Goal: Book appointment/travel/reservation

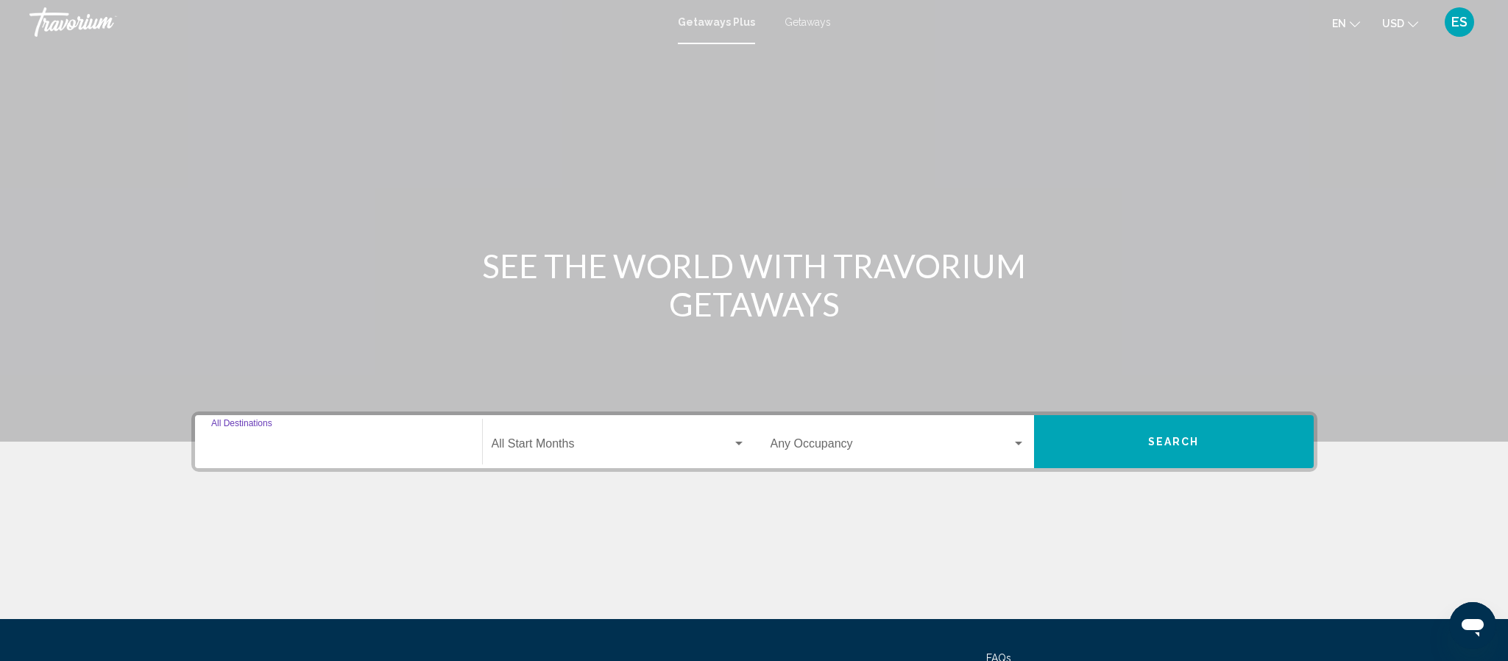
click at [375, 442] on input "Destination All Destinations" at bounding box center [338, 446] width 255 height 13
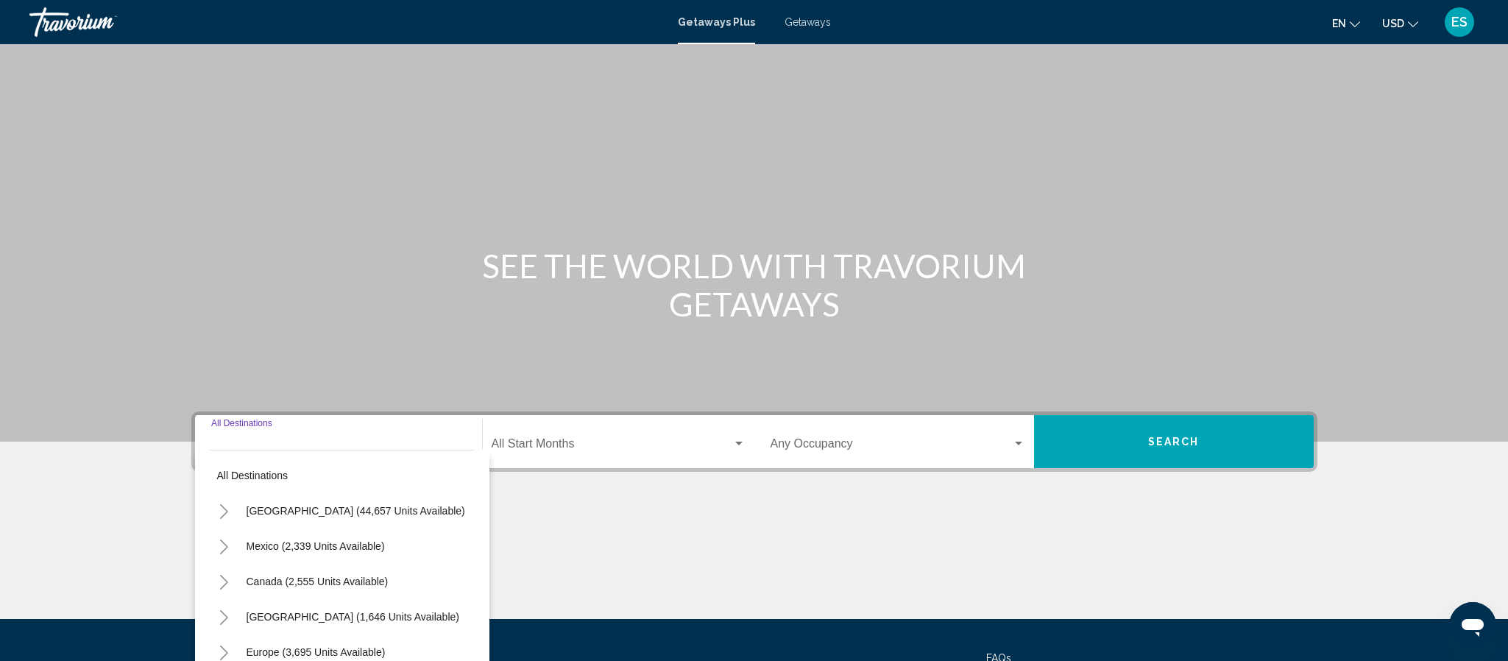
scroll to position [138, 0]
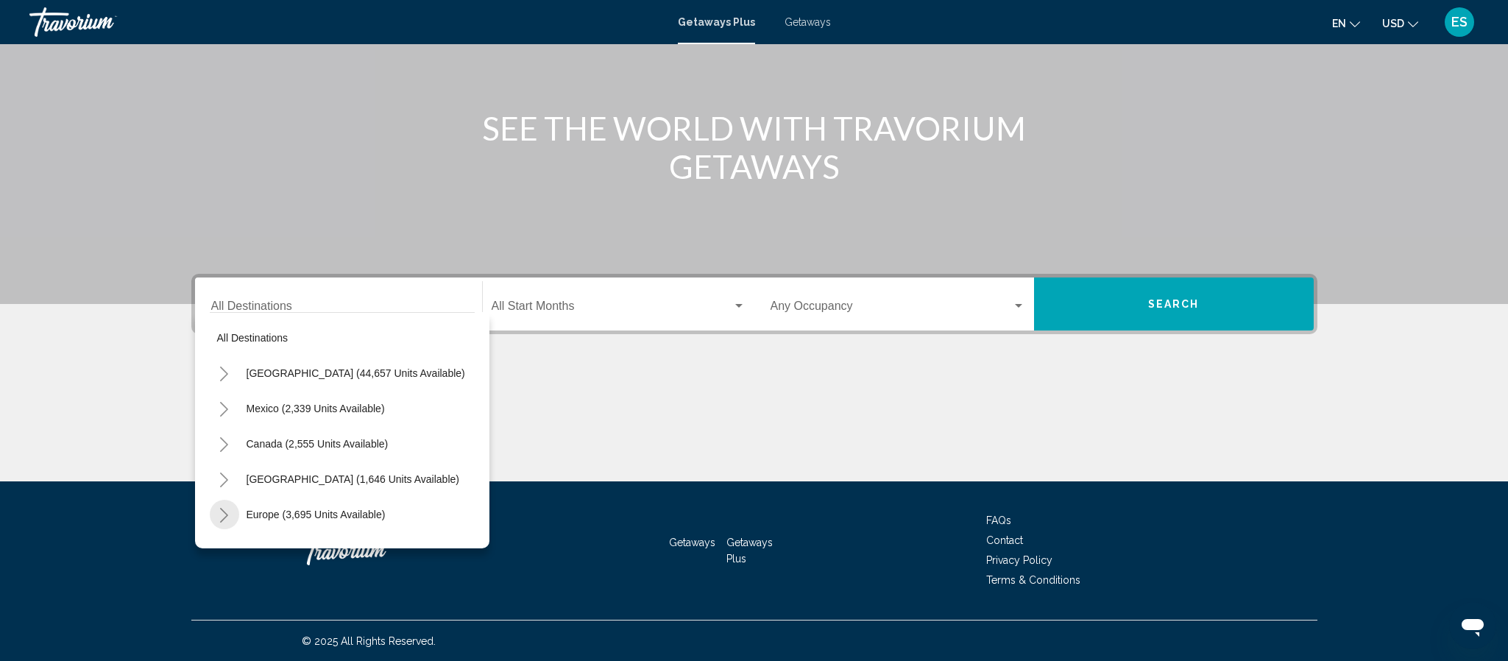
click at [222, 516] on icon "Toggle Europe (3,695 units available)" at bounding box center [224, 515] width 11 height 15
click at [222, 514] on icon "Toggle Europe (3,695 units available)" at bounding box center [224, 515] width 11 height 15
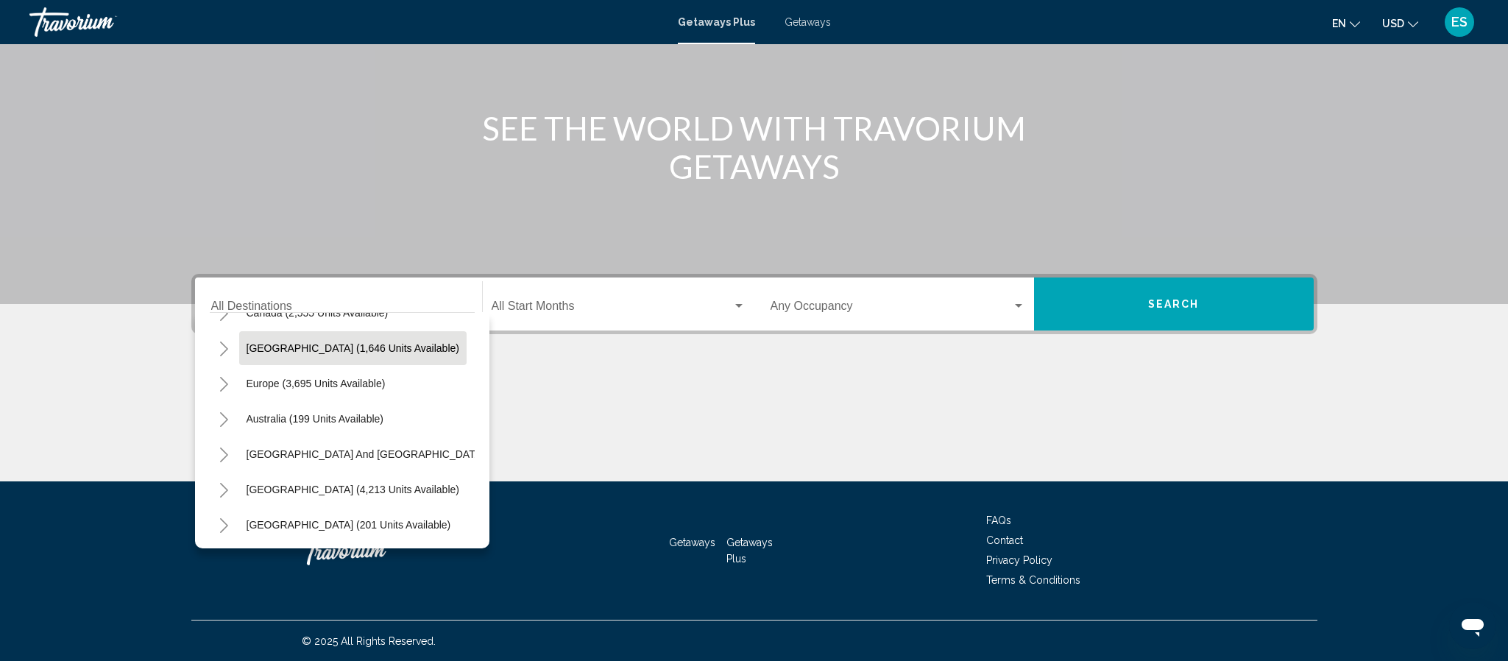
scroll to position [137, 0]
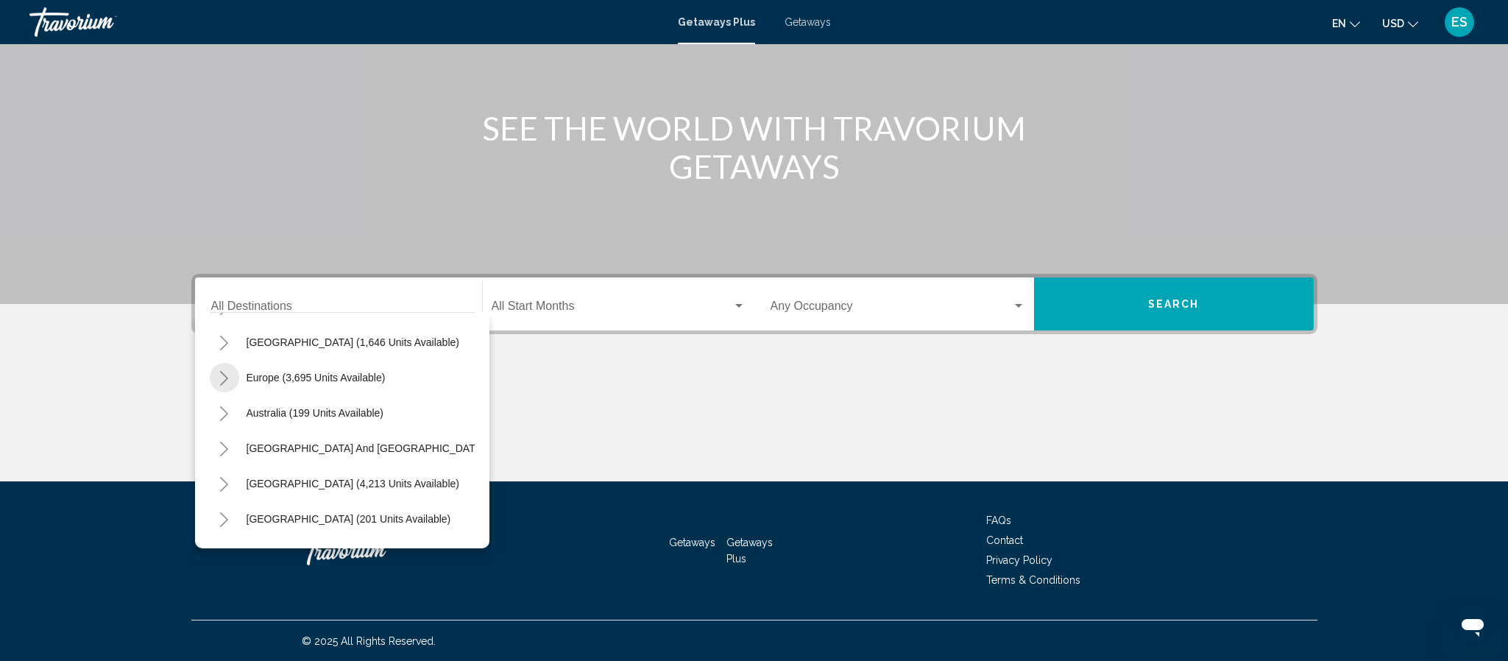
click at [219, 380] on icon "Toggle Europe (3,695 units available)" at bounding box center [224, 378] width 11 height 15
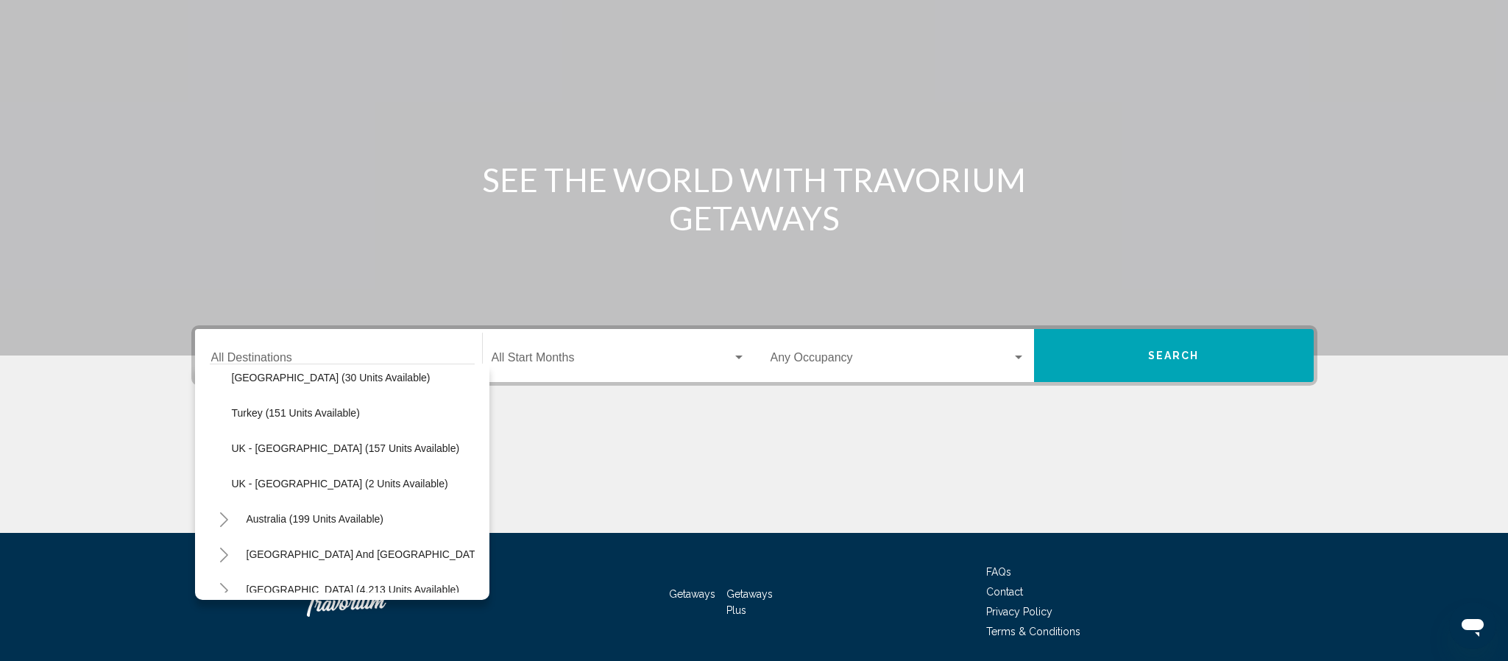
scroll to position [0, 0]
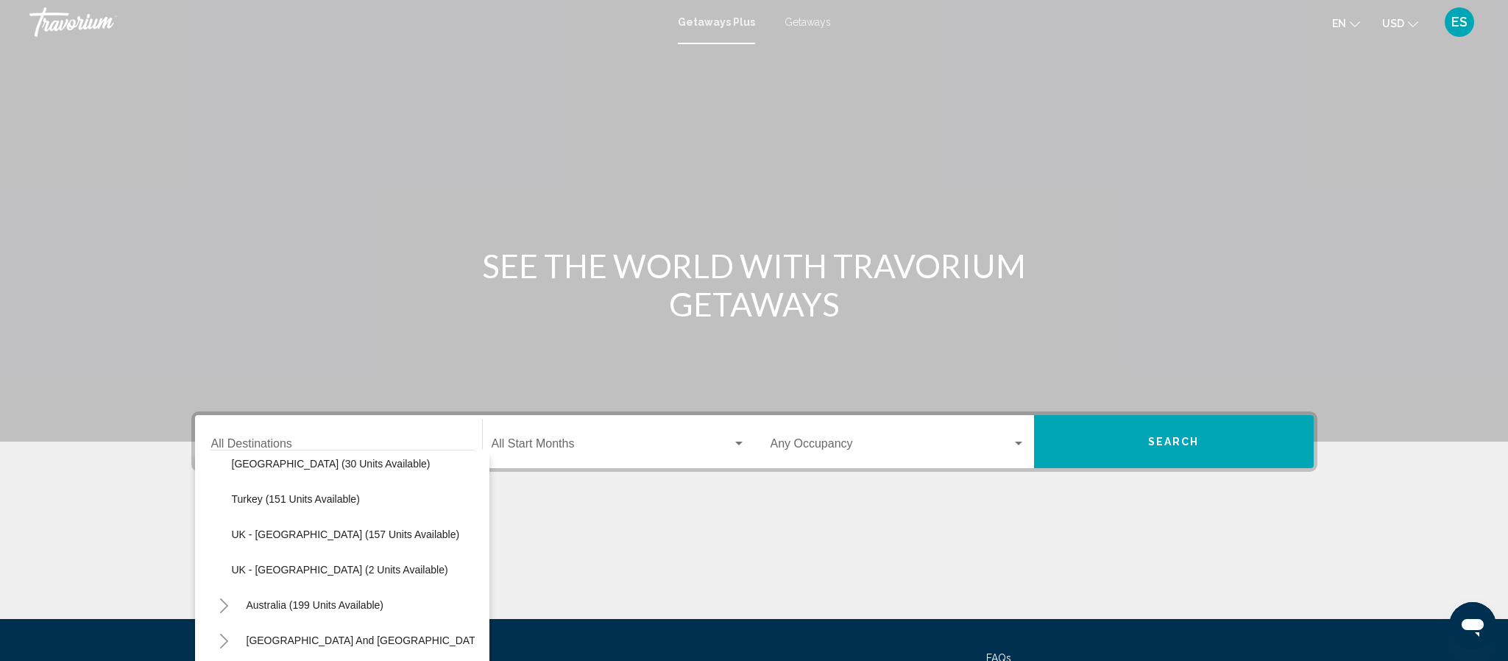
click at [776, 544] on div "Main content" at bounding box center [754, 563] width 1126 height 110
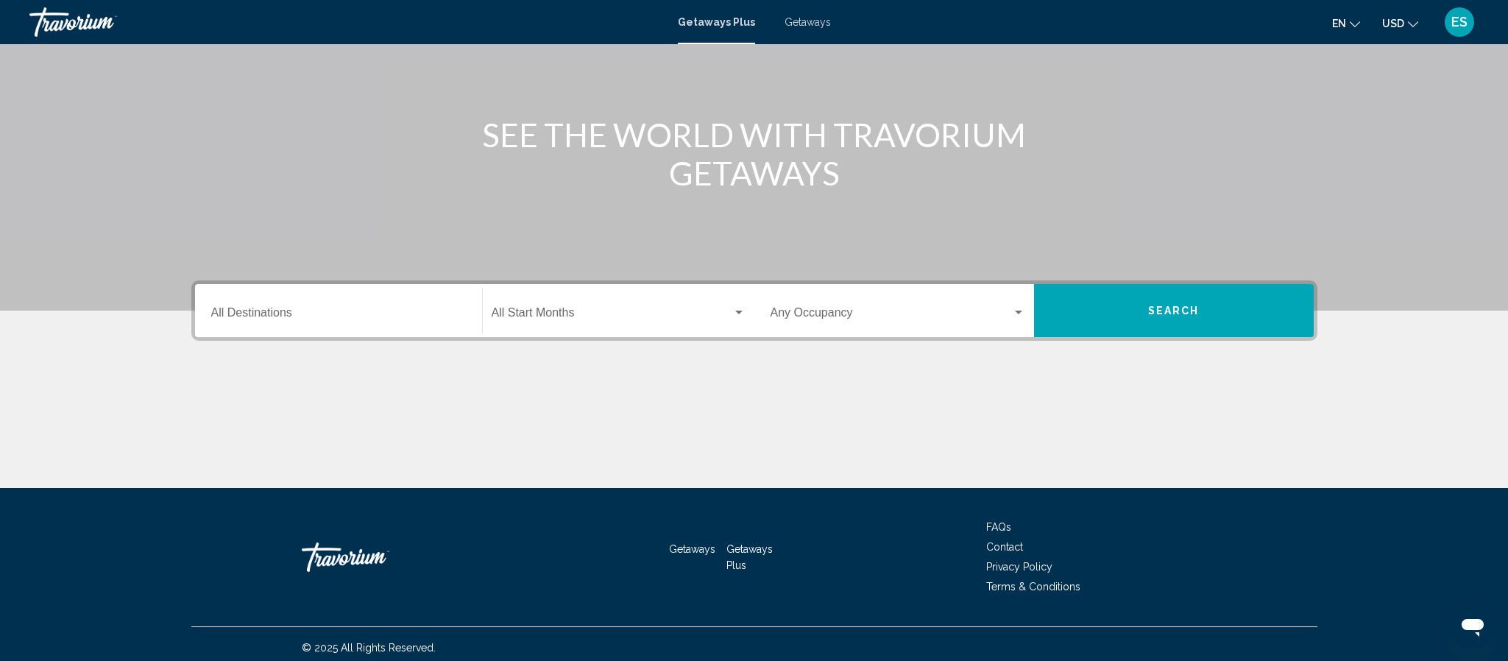
scroll to position [138, 0]
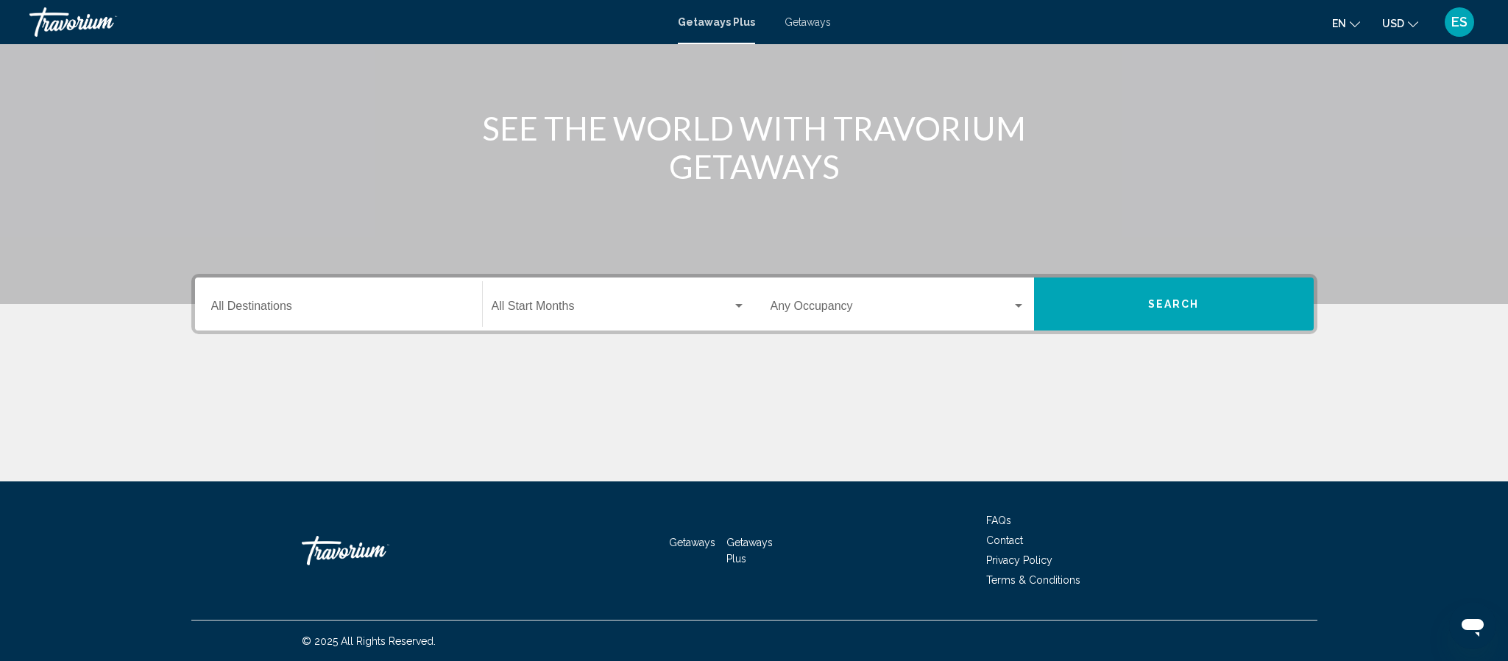
click at [314, 314] on input "Destination All Destinations" at bounding box center [338, 308] width 255 height 13
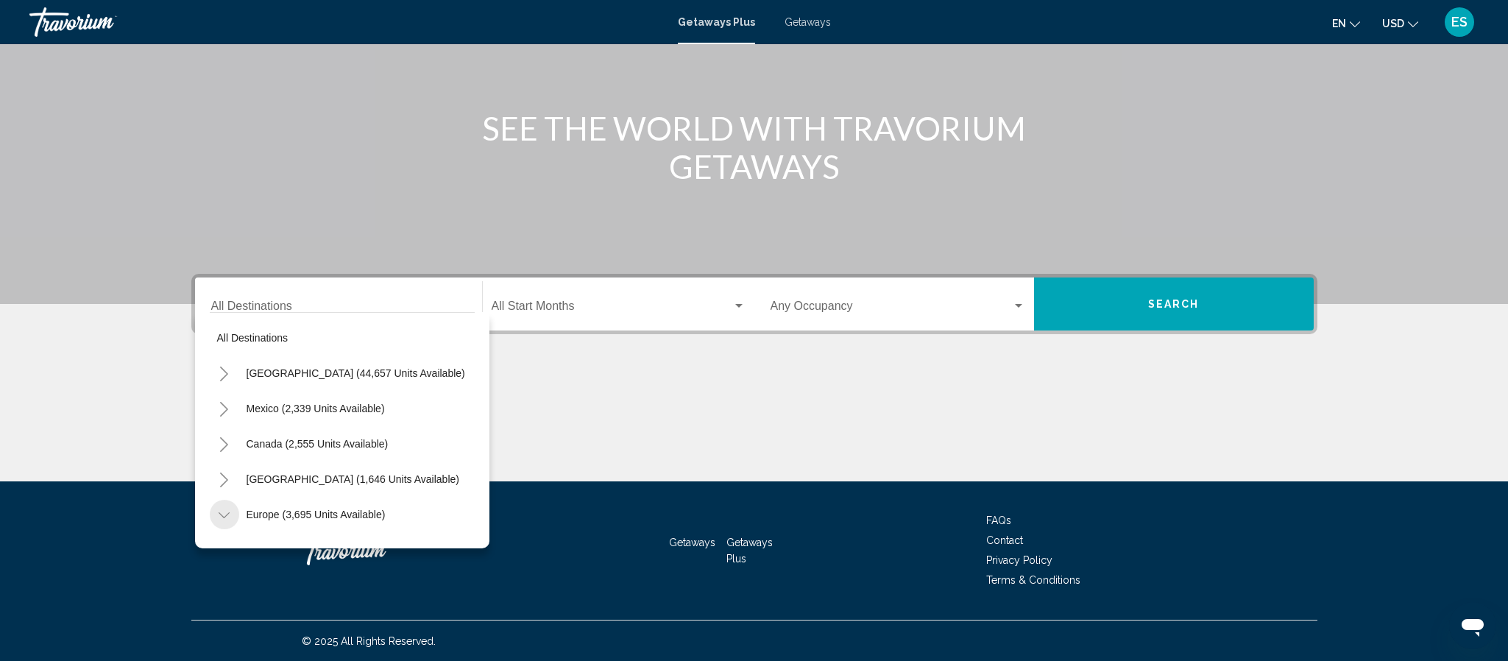
click at [224, 517] on icon "Toggle Europe (3,695 units available)" at bounding box center [224, 515] width 11 height 15
click at [288, 511] on span "Europe (3,695 units available)" at bounding box center [315, 514] width 139 height 12
type input "**********"
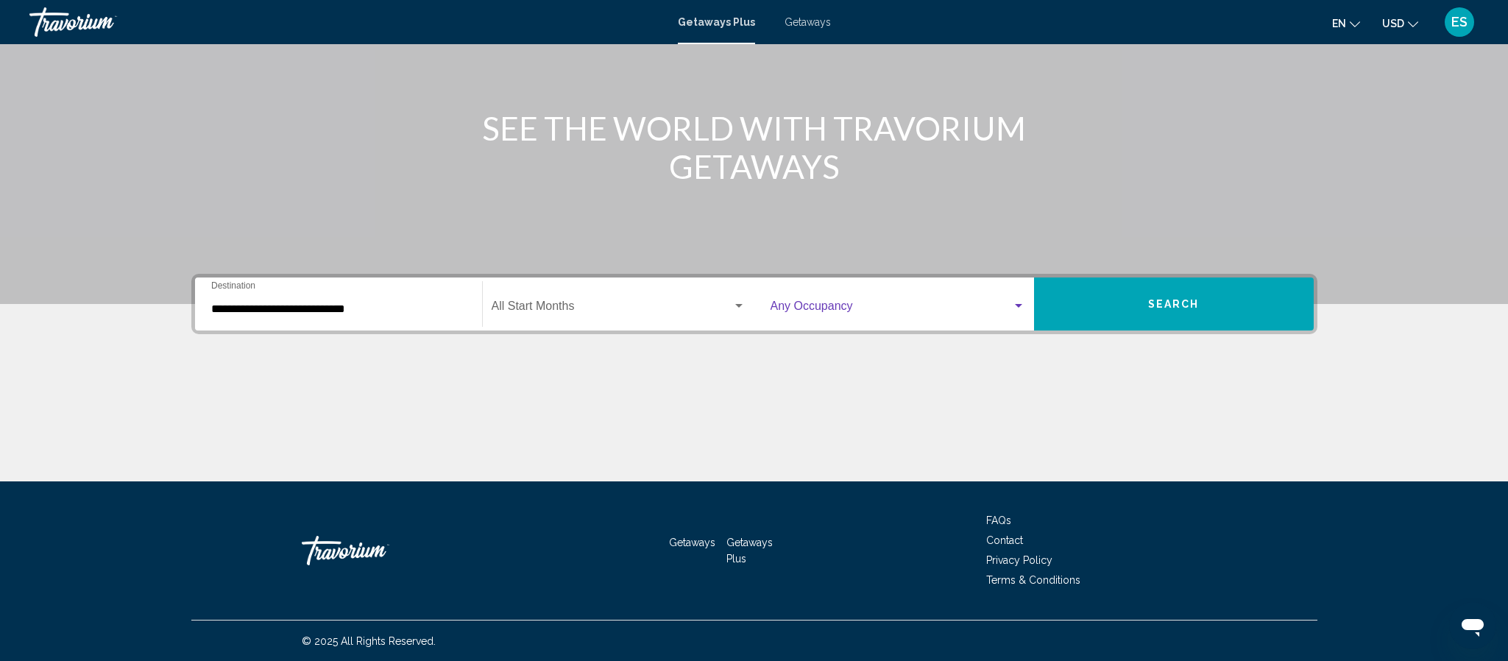
click at [1010, 305] on span "Search widget" at bounding box center [890, 308] width 241 height 13
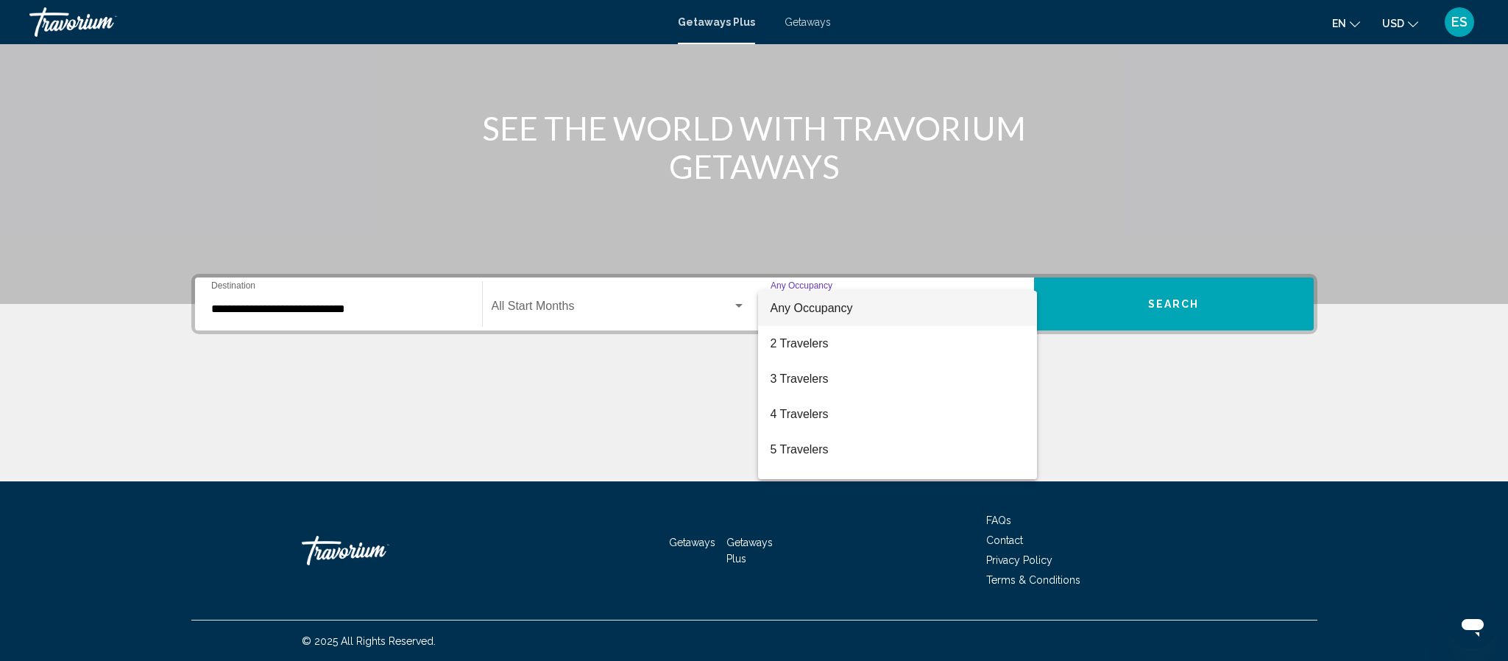
click at [736, 303] on div at bounding box center [754, 330] width 1508 height 661
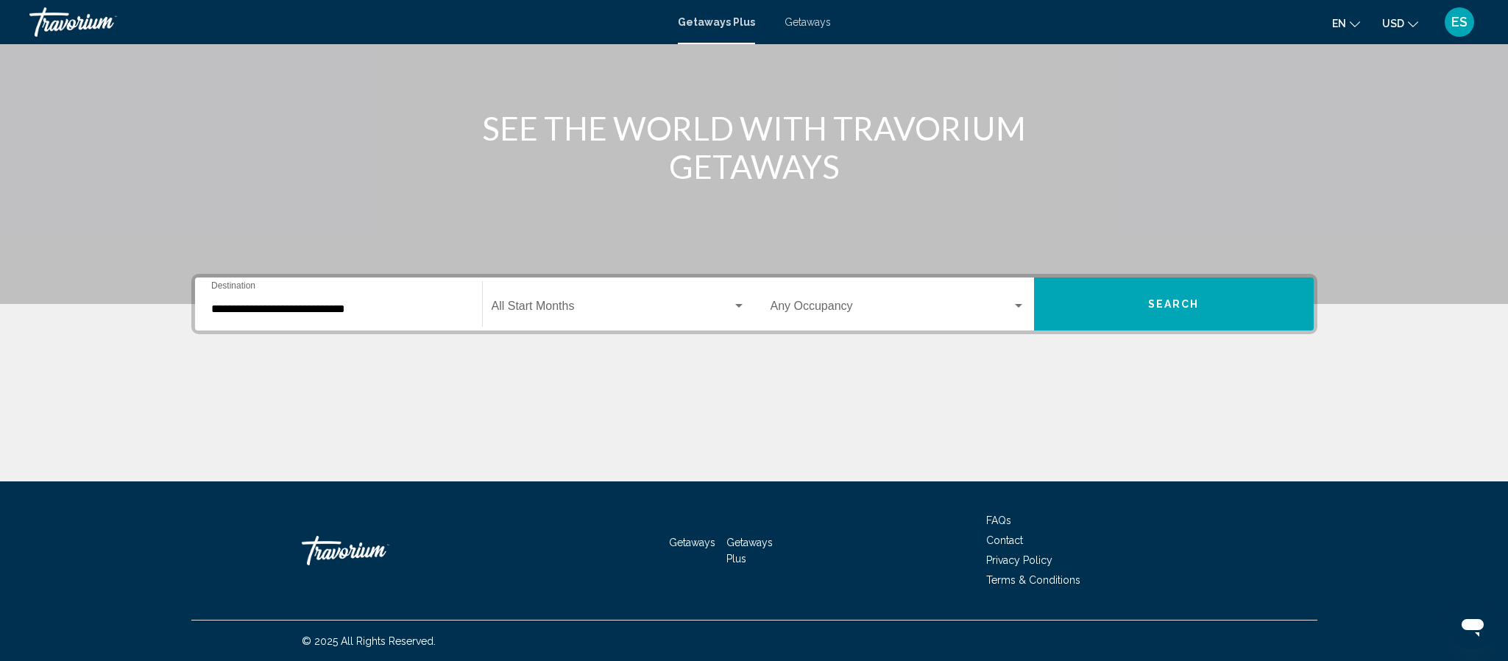
click at [747, 307] on div "Start Month All Start Months" at bounding box center [619, 304] width 272 height 46
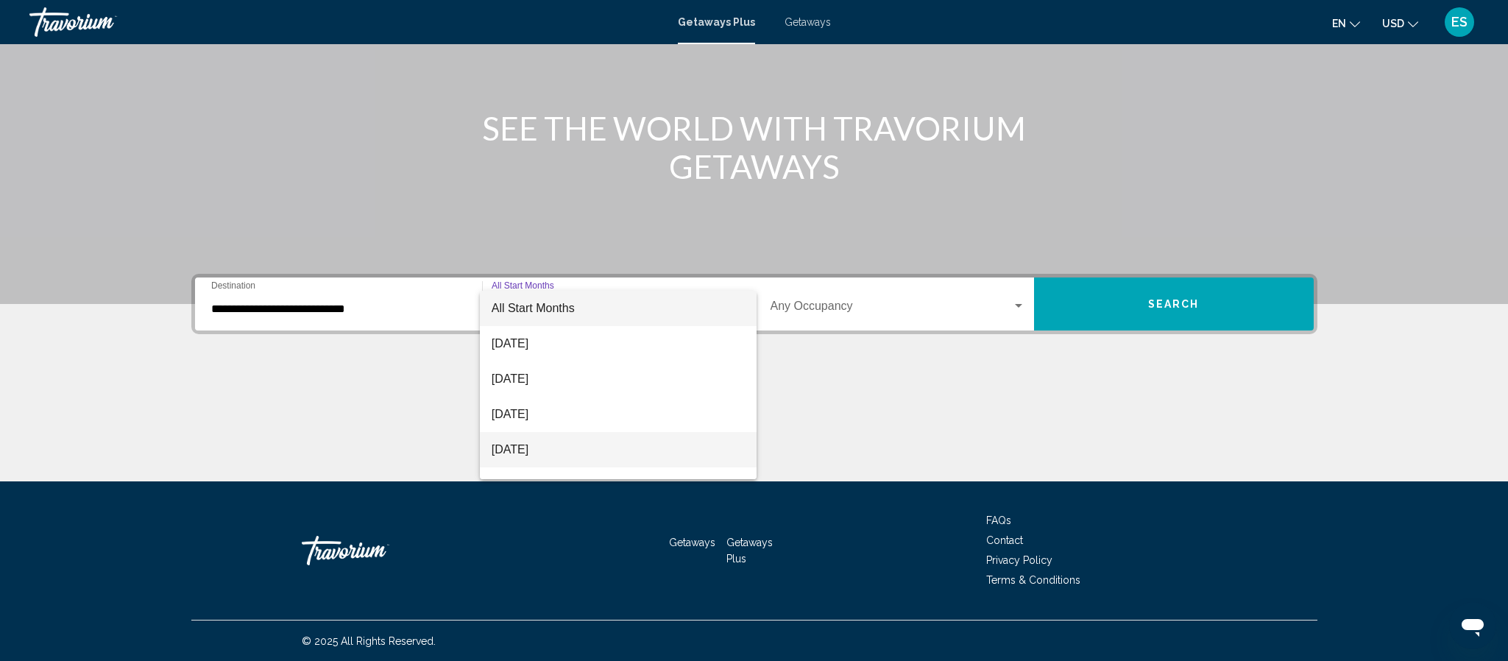
click at [592, 443] on span "[DATE]" at bounding box center [619, 449] width 254 height 35
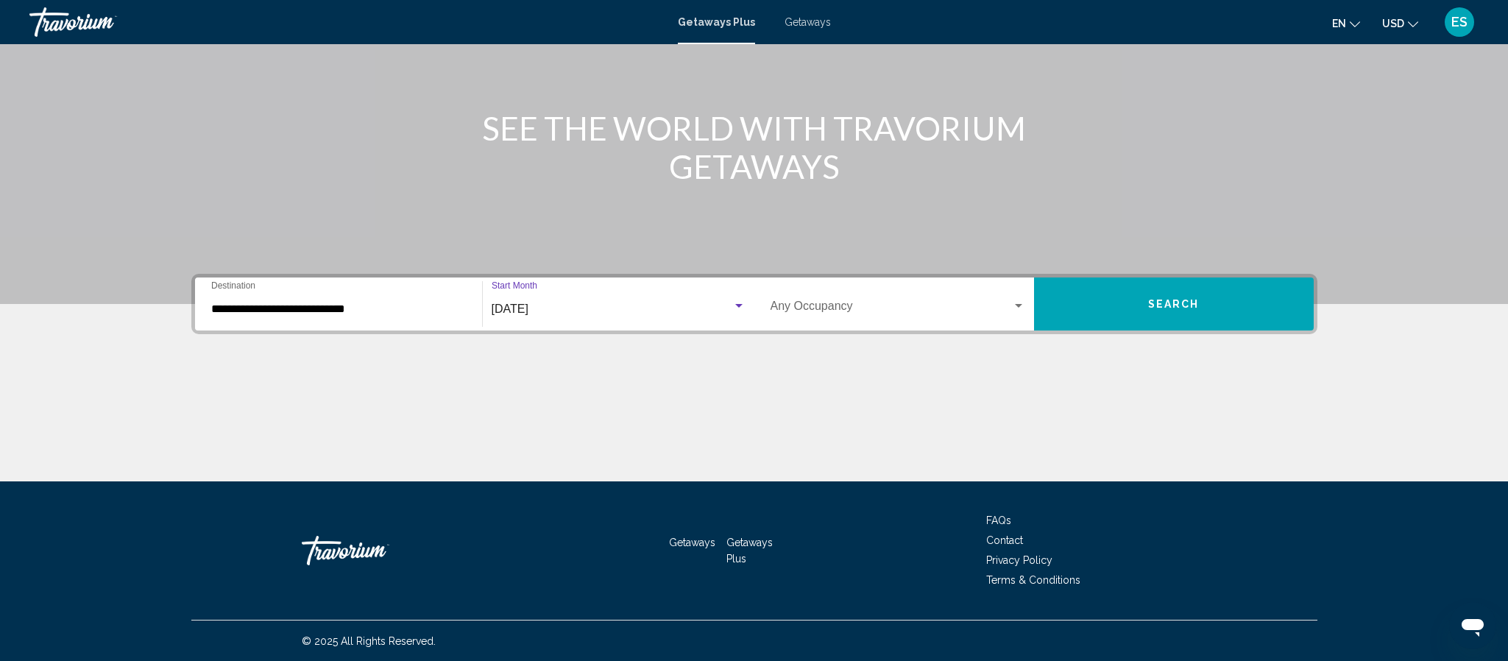
click at [1133, 303] on button "Search" at bounding box center [1174, 303] width 280 height 53
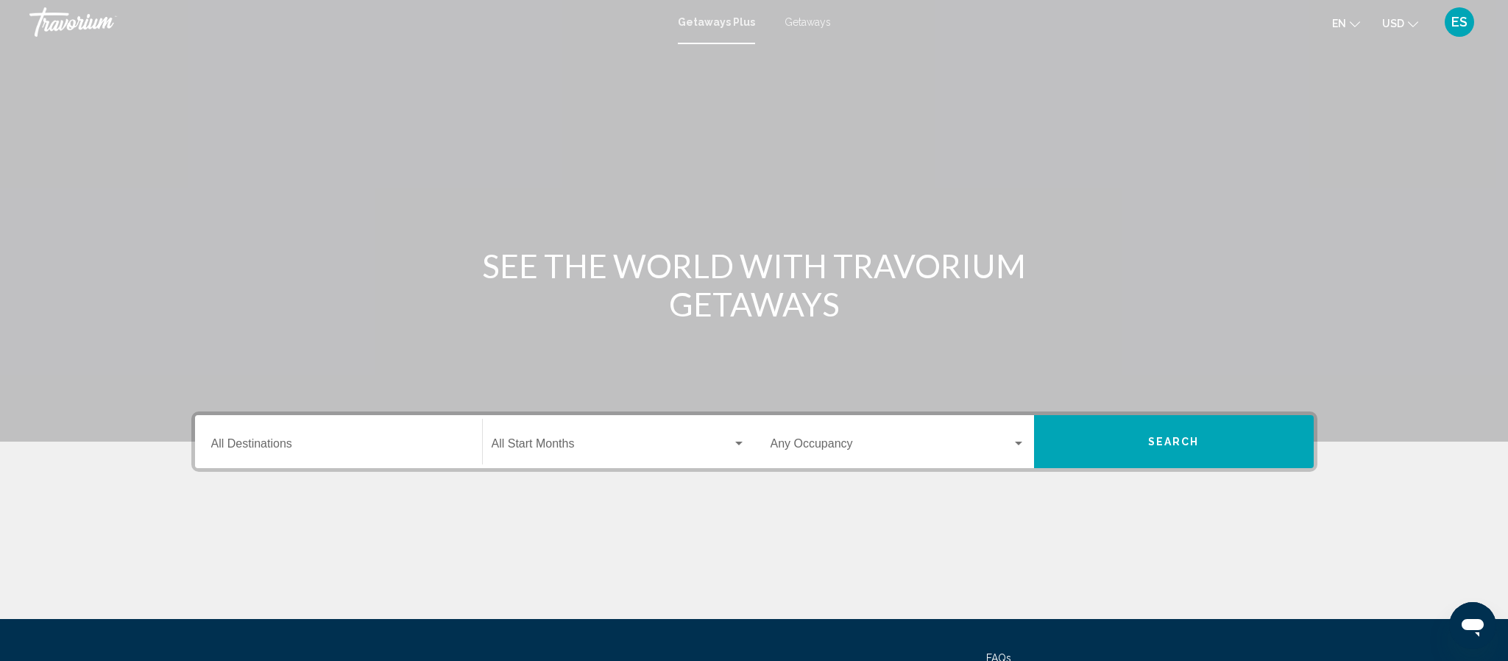
click at [794, 24] on span "Getaways" at bounding box center [807, 22] width 46 height 12
click at [366, 432] on div "Destination All Destinations" at bounding box center [338, 442] width 255 height 46
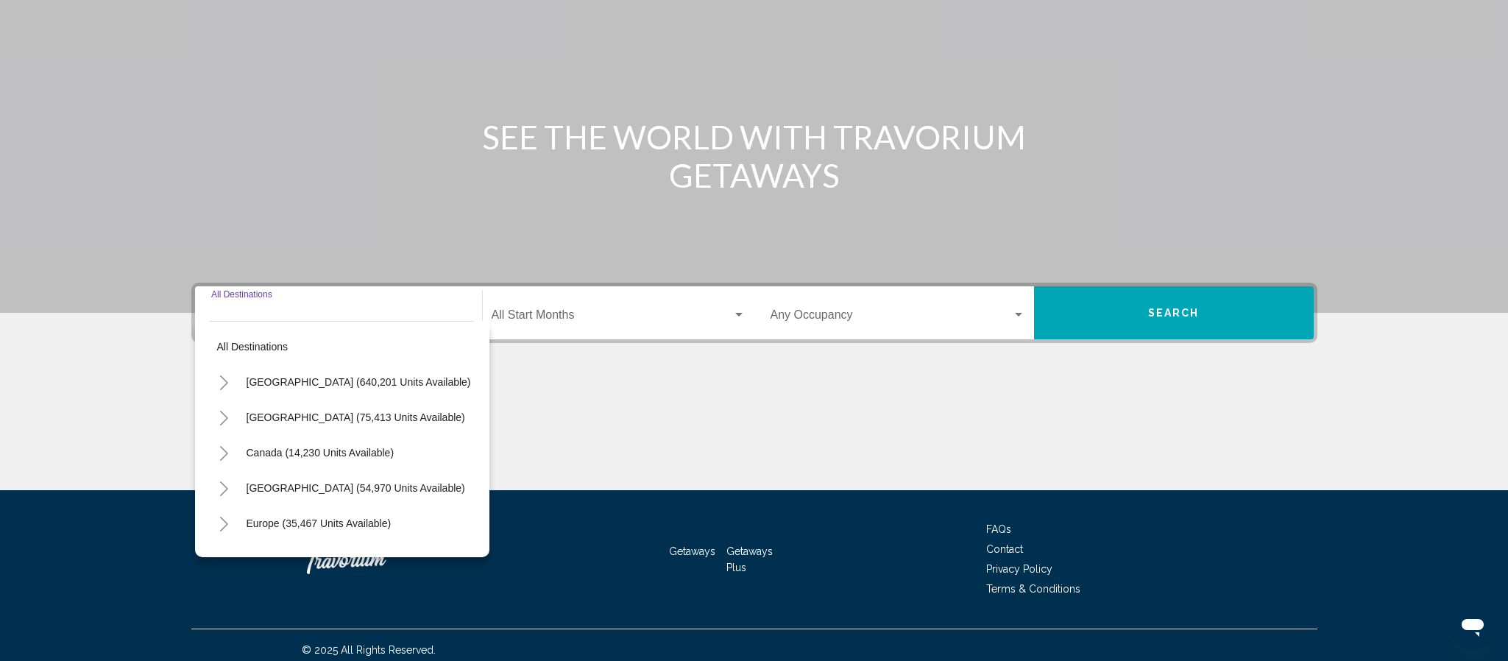
scroll to position [138, 0]
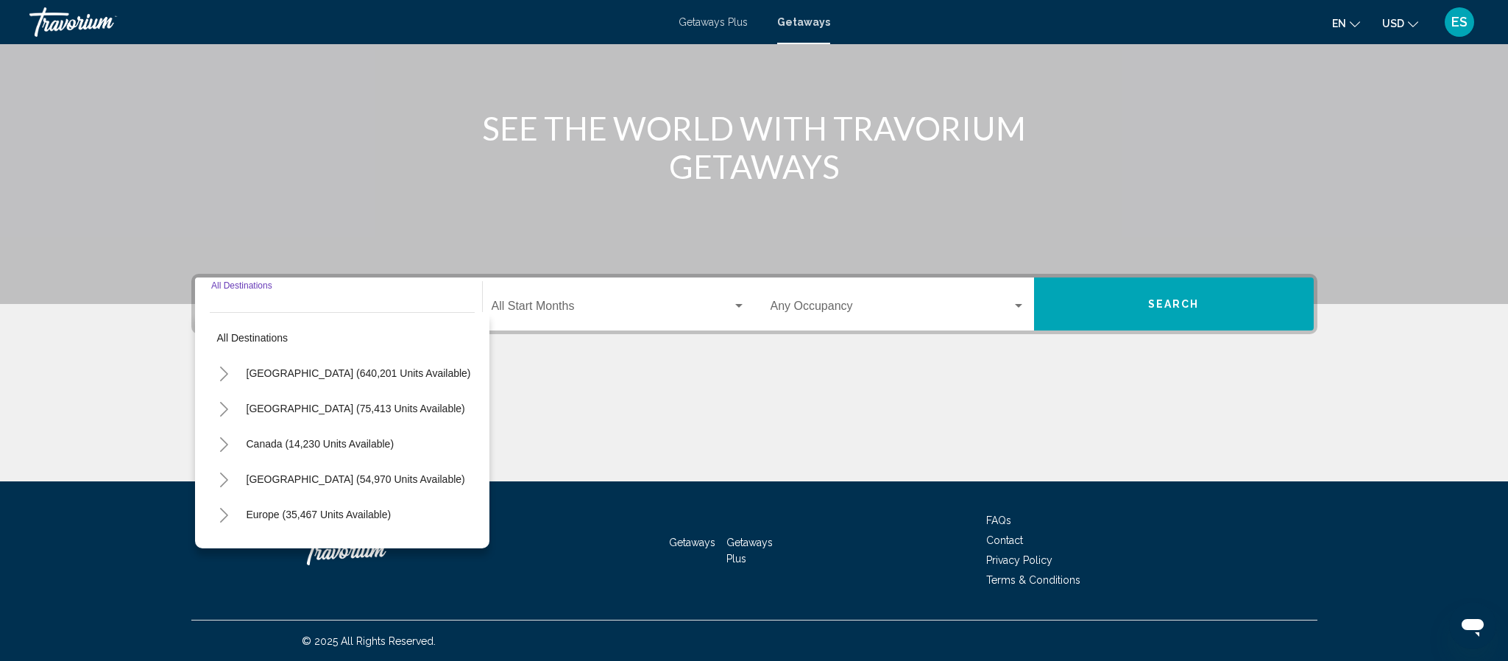
click at [385, 302] on input "Destination All Destinations" at bounding box center [338, 308] width 255 height 13
click at [311, 305] on input "Destination All Destinations" at bounding box center [338, 308] width 255 height 13
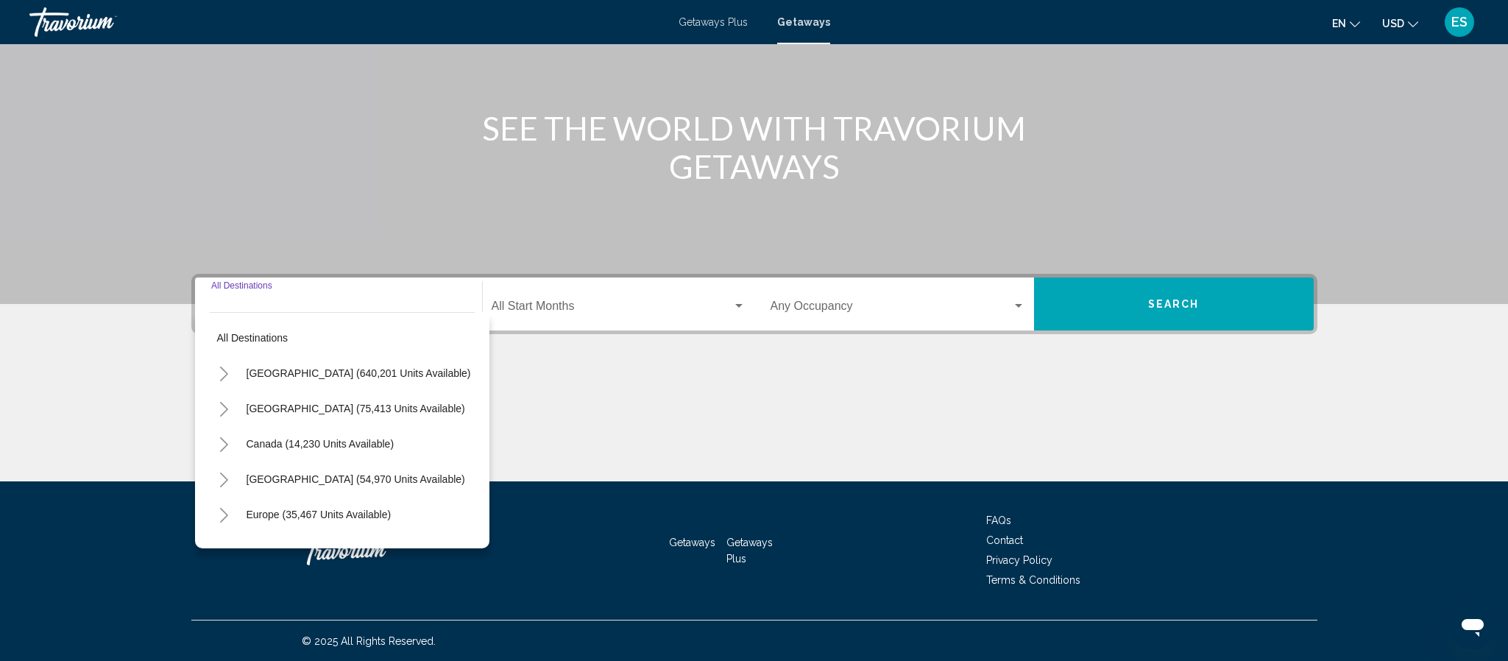
click at [311, 305] on input "Destination All Destinations" at bounding box center [338, 308] width 255 height 13
click at [224, 518] on icon "Toggle Europe (35,467 units available)" at bounding box center [224, 515] width 11 height 15
click at [280, 511] on span "Europe (35,467 units available)" at bounding box center [318, 514] width 145 height 12
type input "**********"
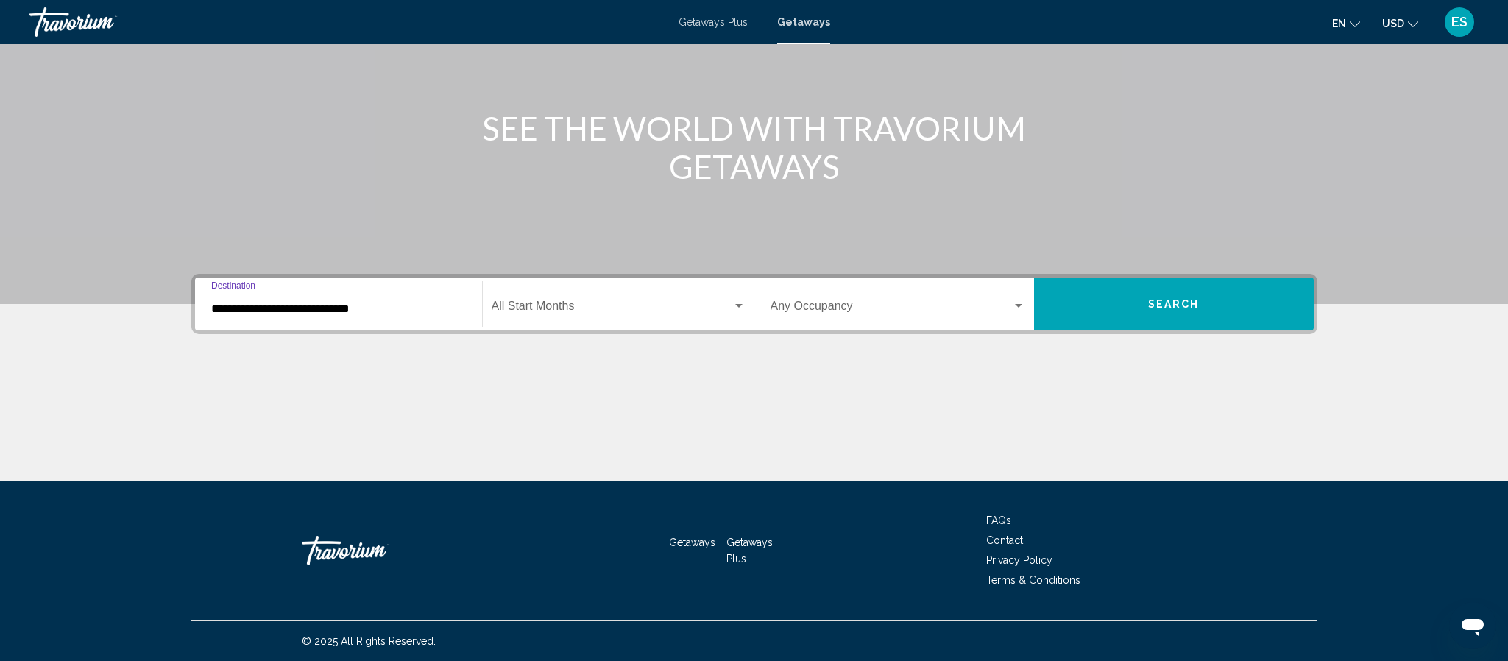
click at [1019, 304] on div "Search widget" at bounding box center [1018, 306] width 7 height 4
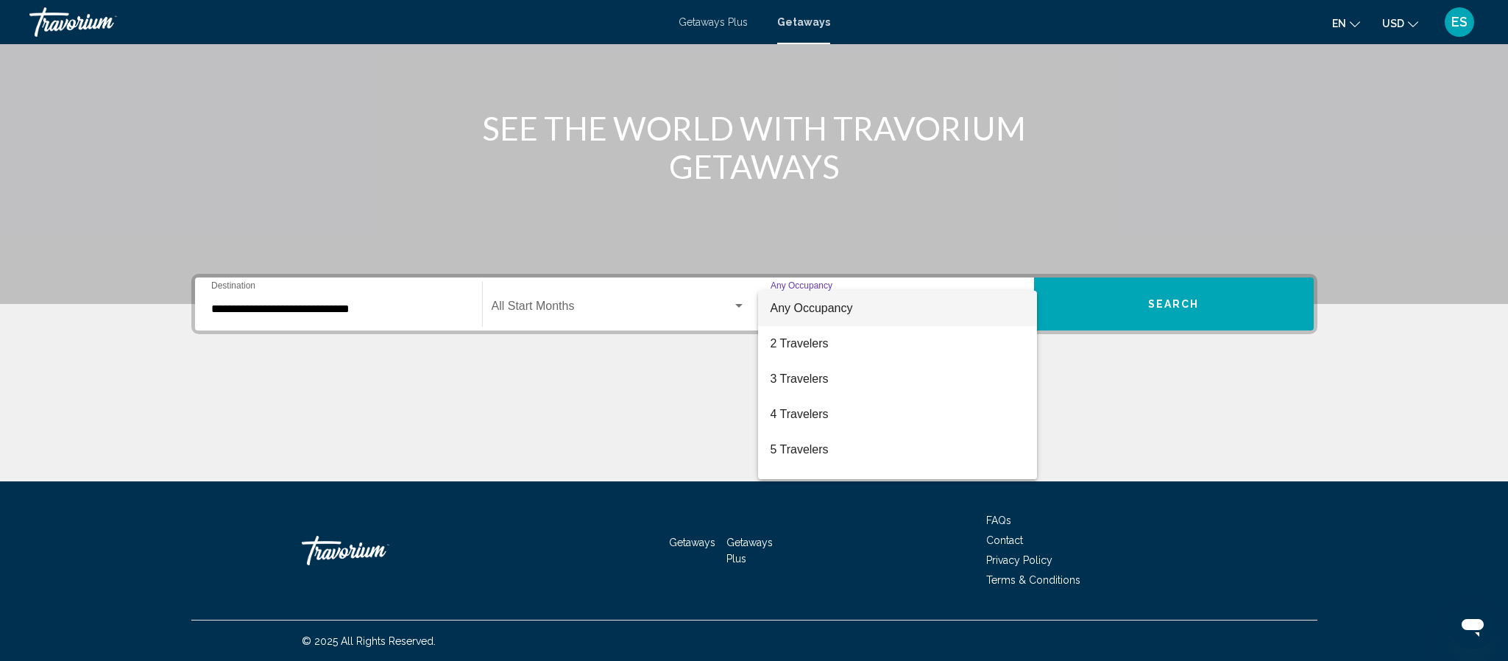
click at [588, 414] on div at bounding box center [754, 330] width 1508 height 661
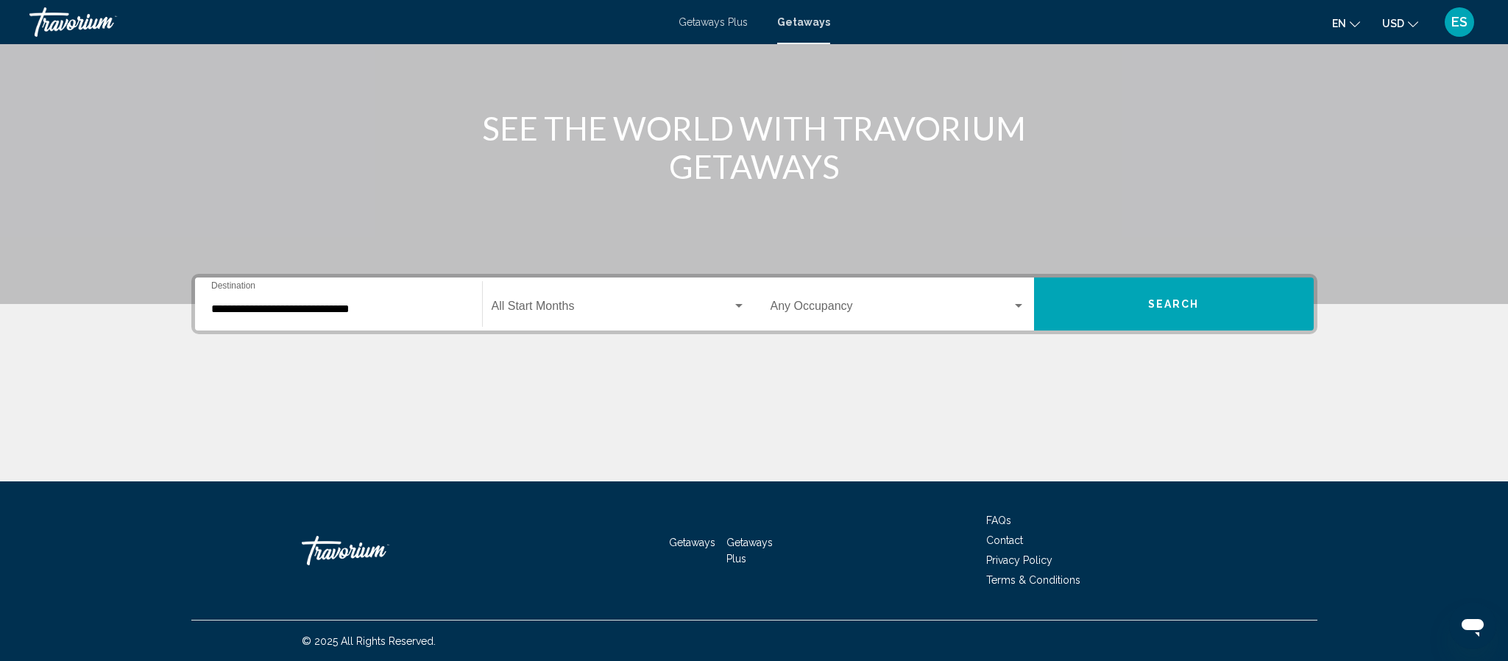
click at [729, 299] on div "Start Month All Start Months" at bounding box center [619, 304] width 254 height 46
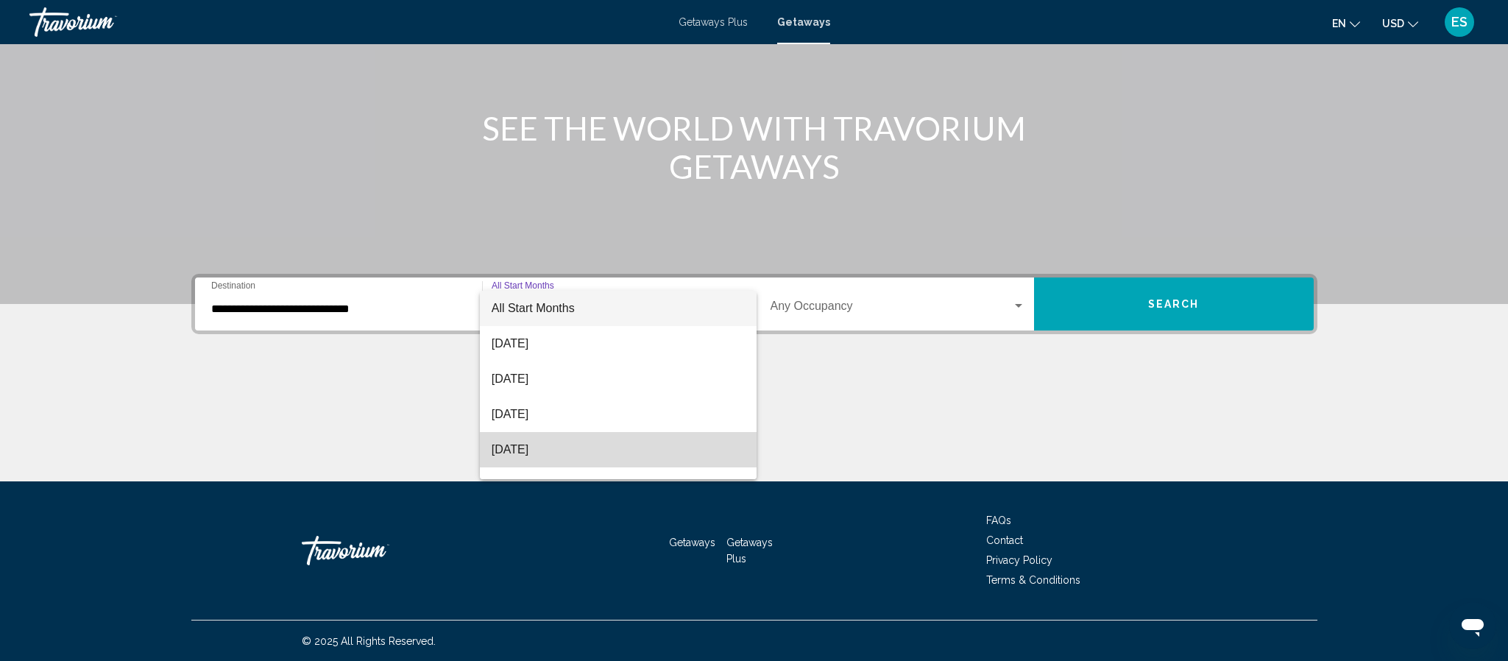
click at [573, 447] on span "[DATE]" at bounding box center [619, 449] width 254 height 35
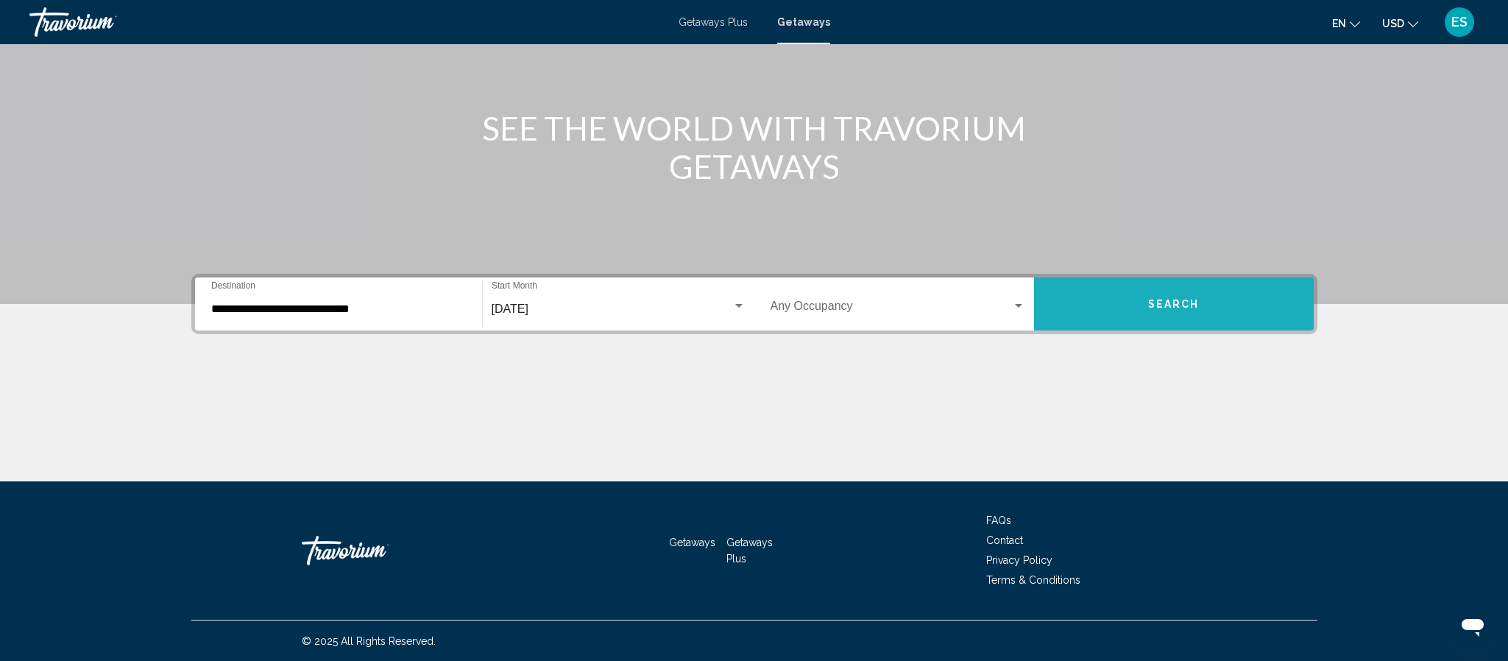
click at [1149, 294] on button "Search" at bounding box center [1174, 303] width 280 height 53
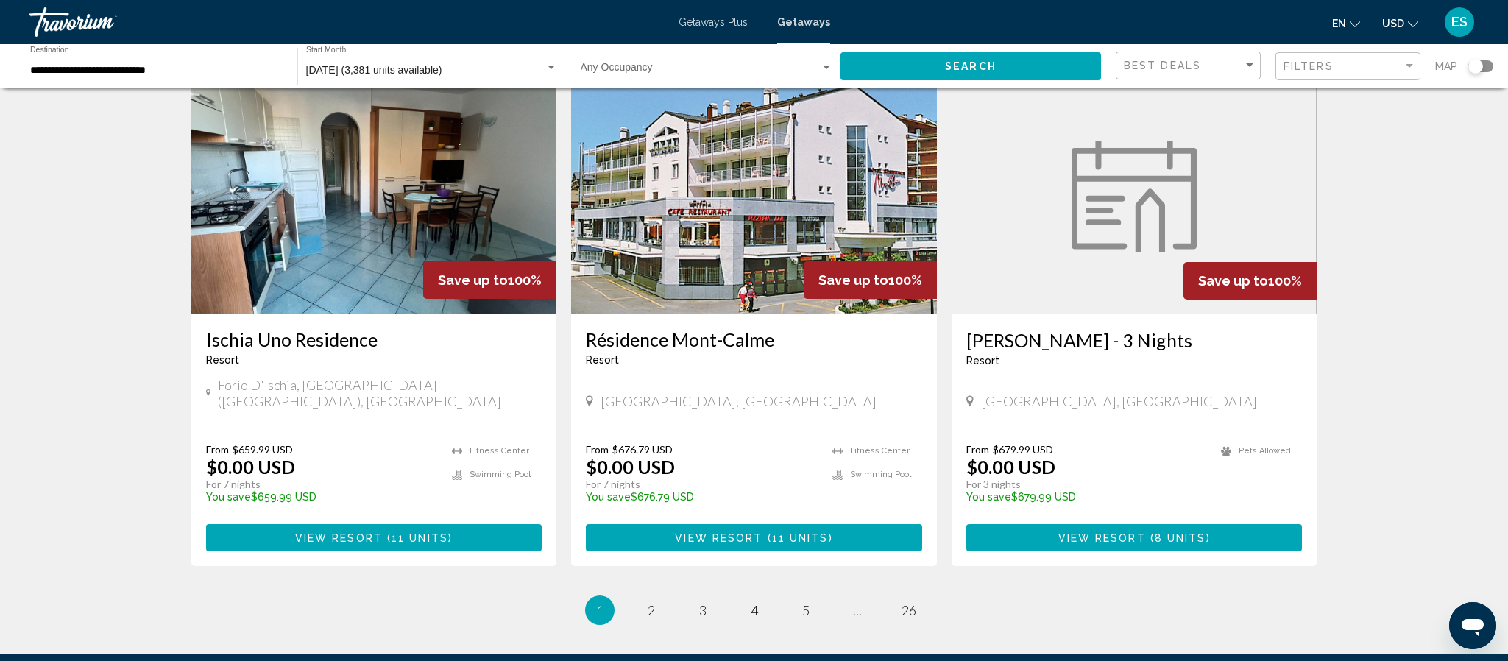
scroll to position [1627, 0]
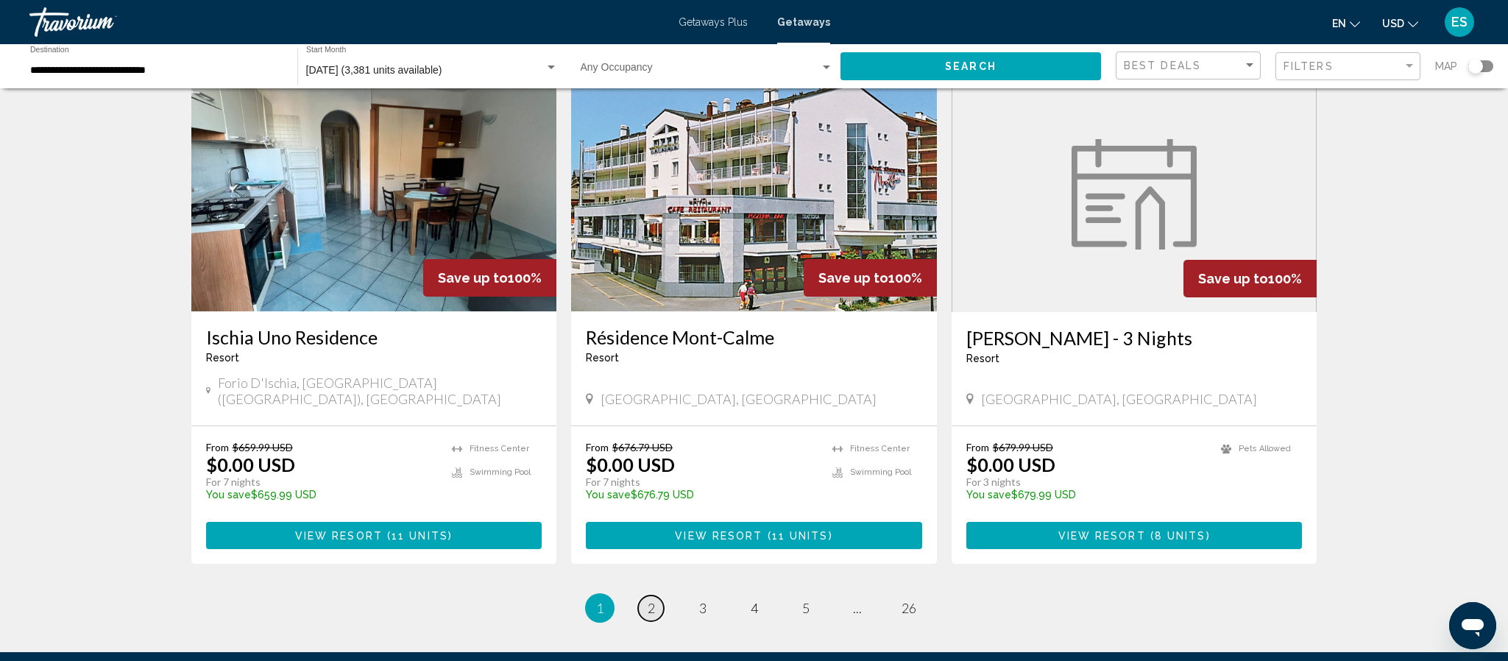
click at [643, 595] on link "page 2" at bounding box center [651, 608] width 26 height 26
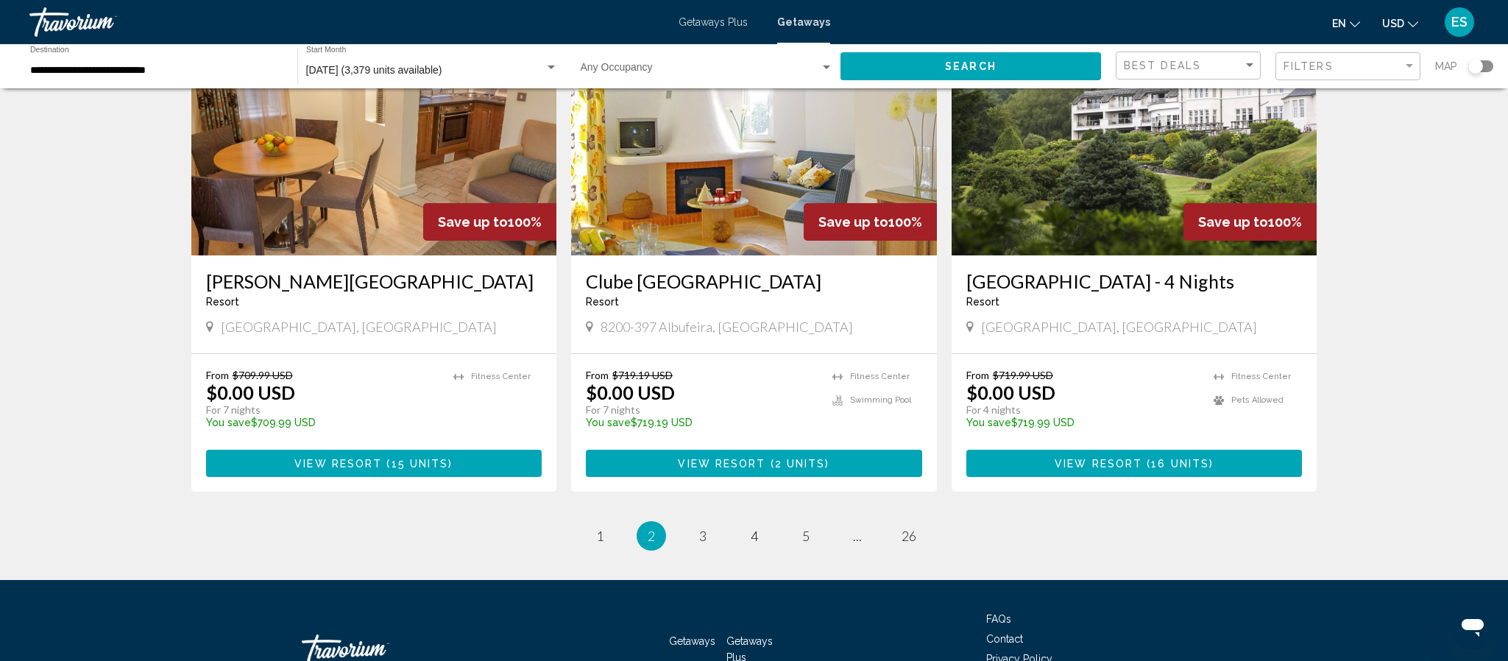
scroll to position [1738, 0]
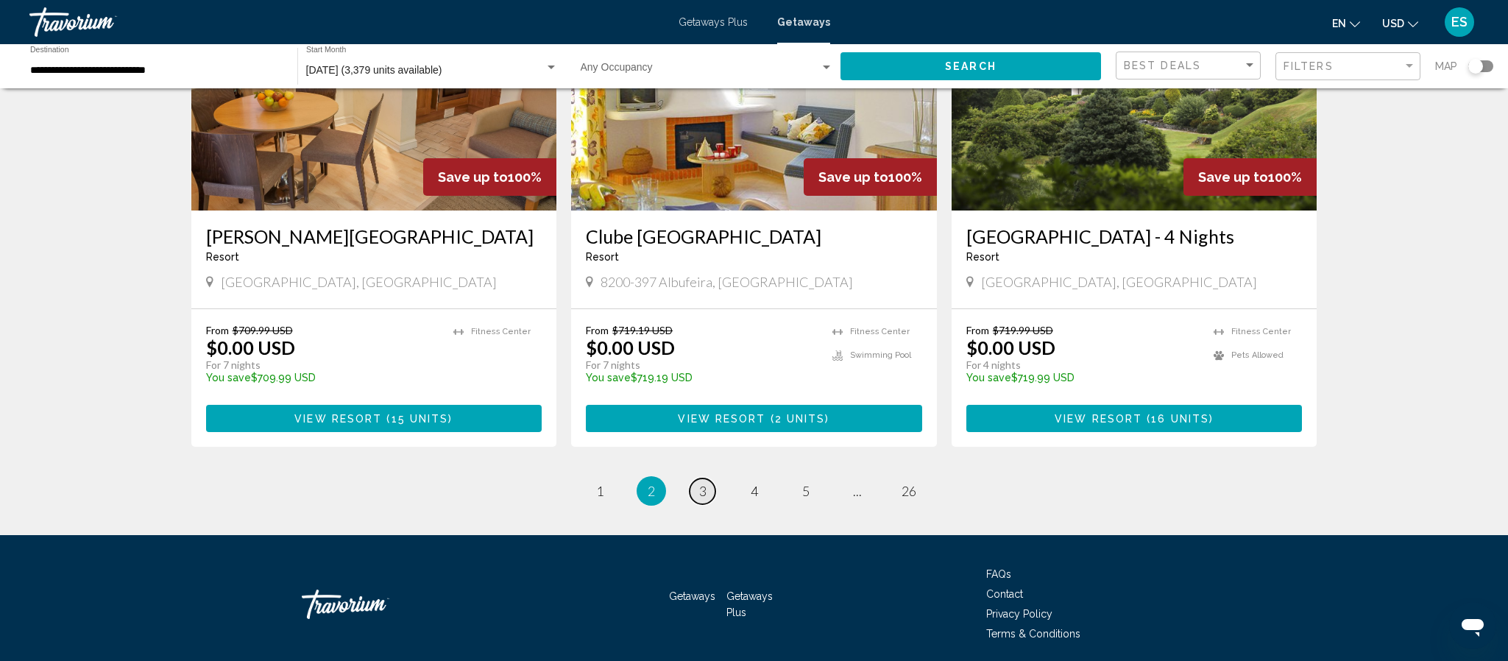
click at [709, 478] on link "page 3" at bounding box center [702, 491] width 26 height 26
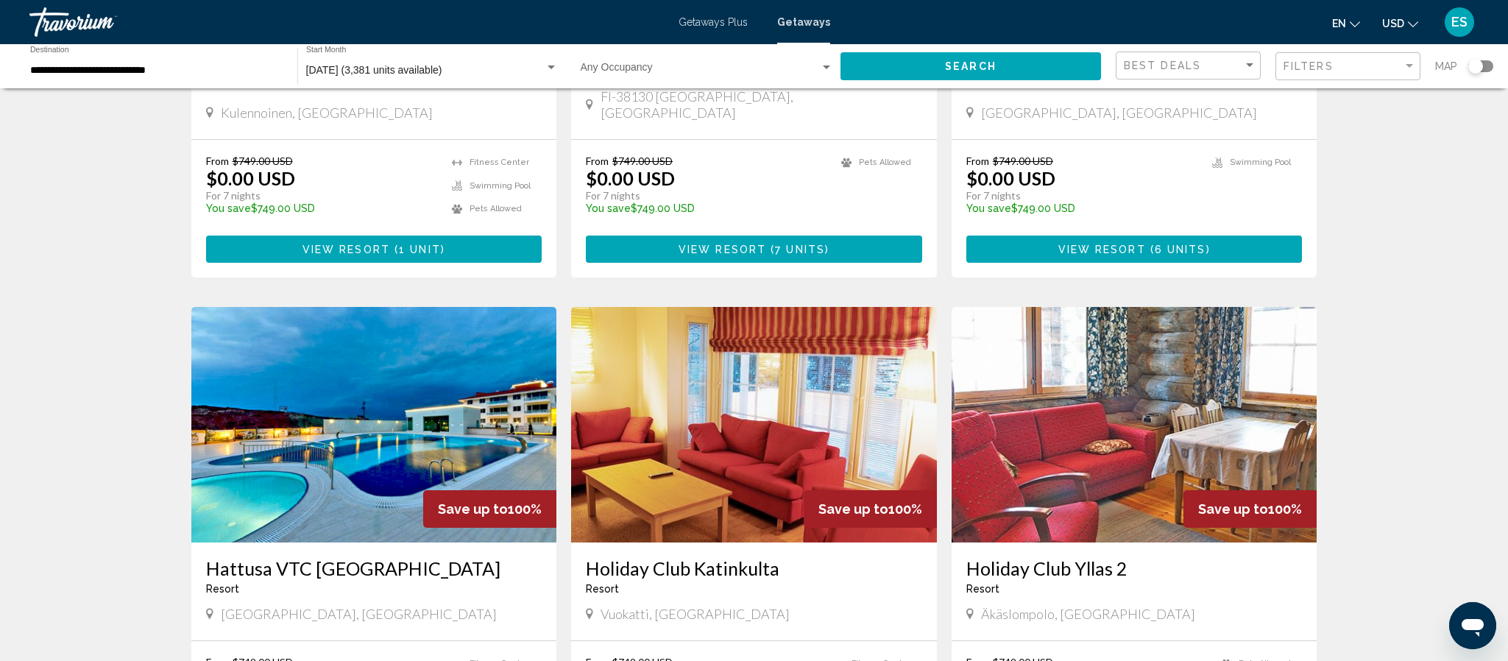
scroll to position [1407, 0]
